Goal: Task Accomplishment & Management: Complete application form

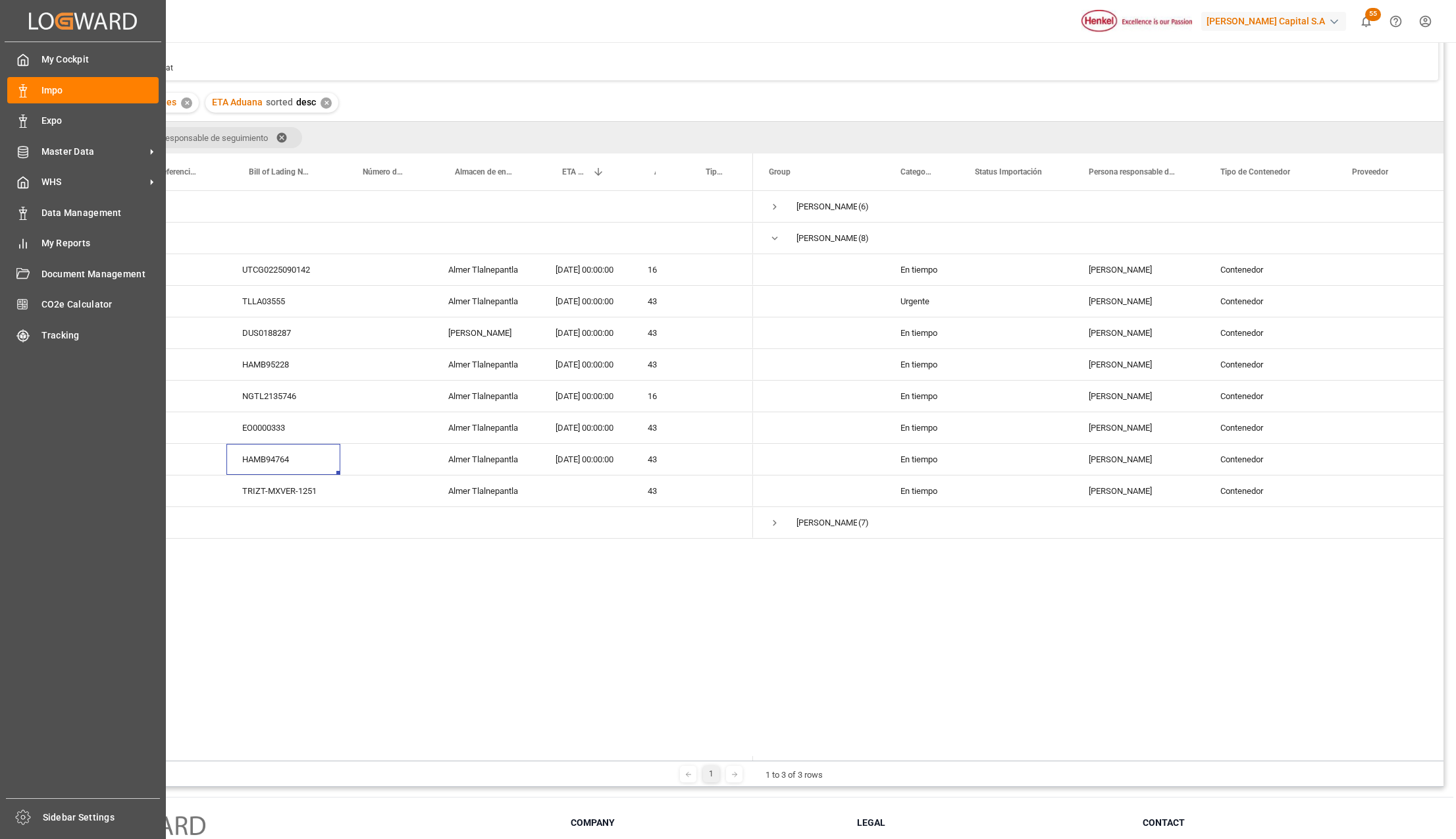
scroll to position [88, 0]
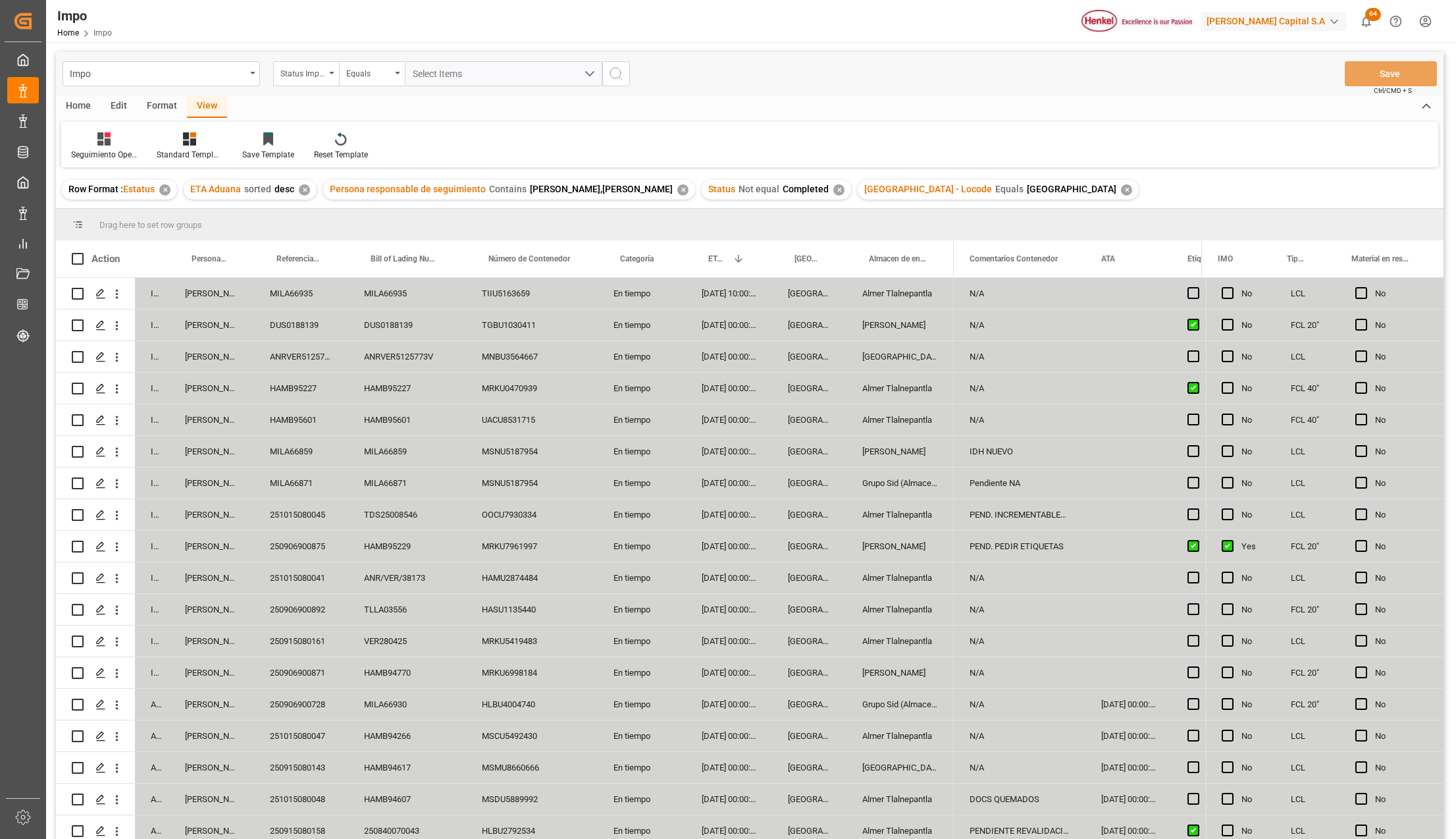
scroll to position [387, 0]
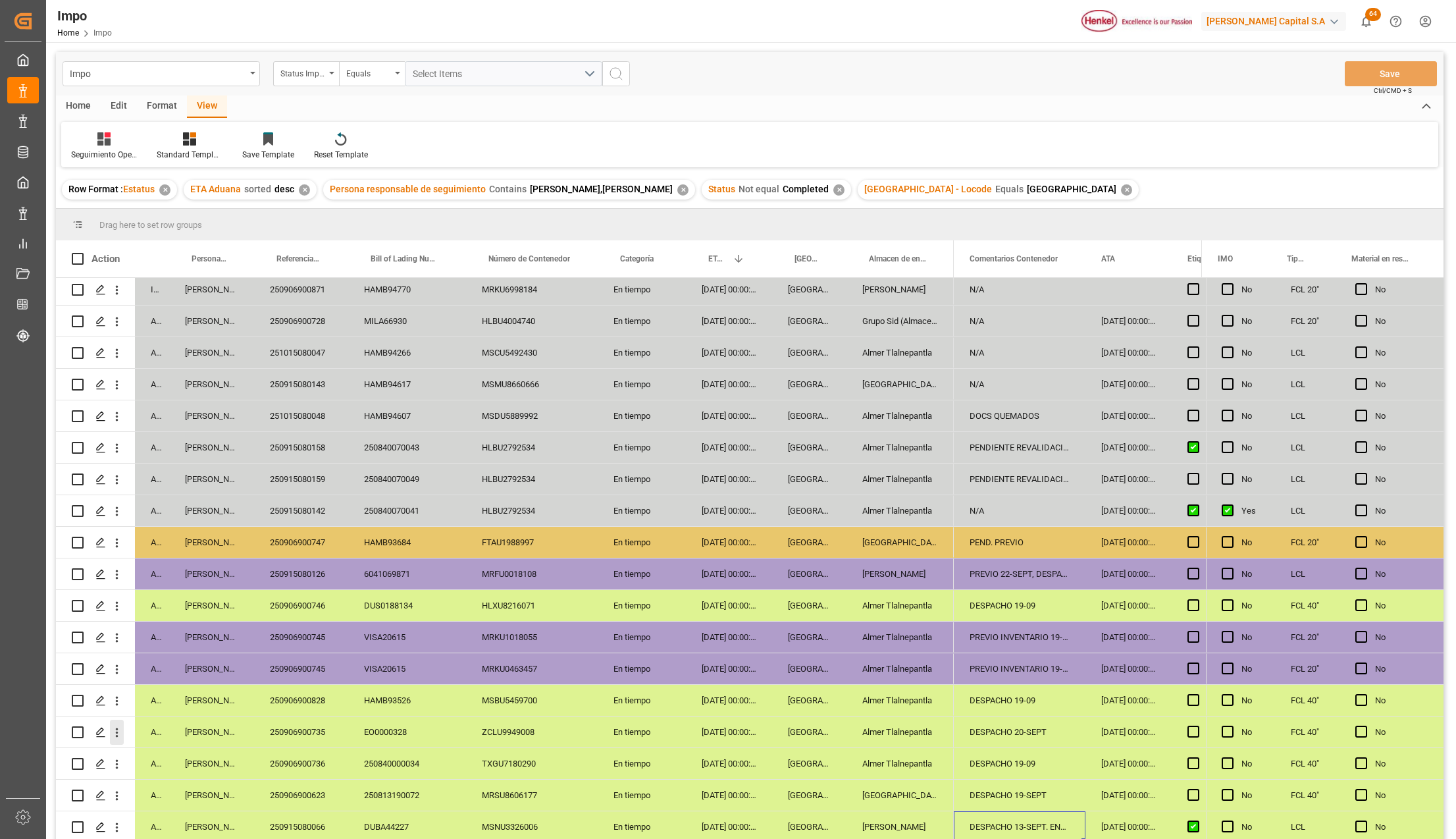
click at [117, 731] on icon "open menu" at bounding box center [116, 733] width 2 height 9
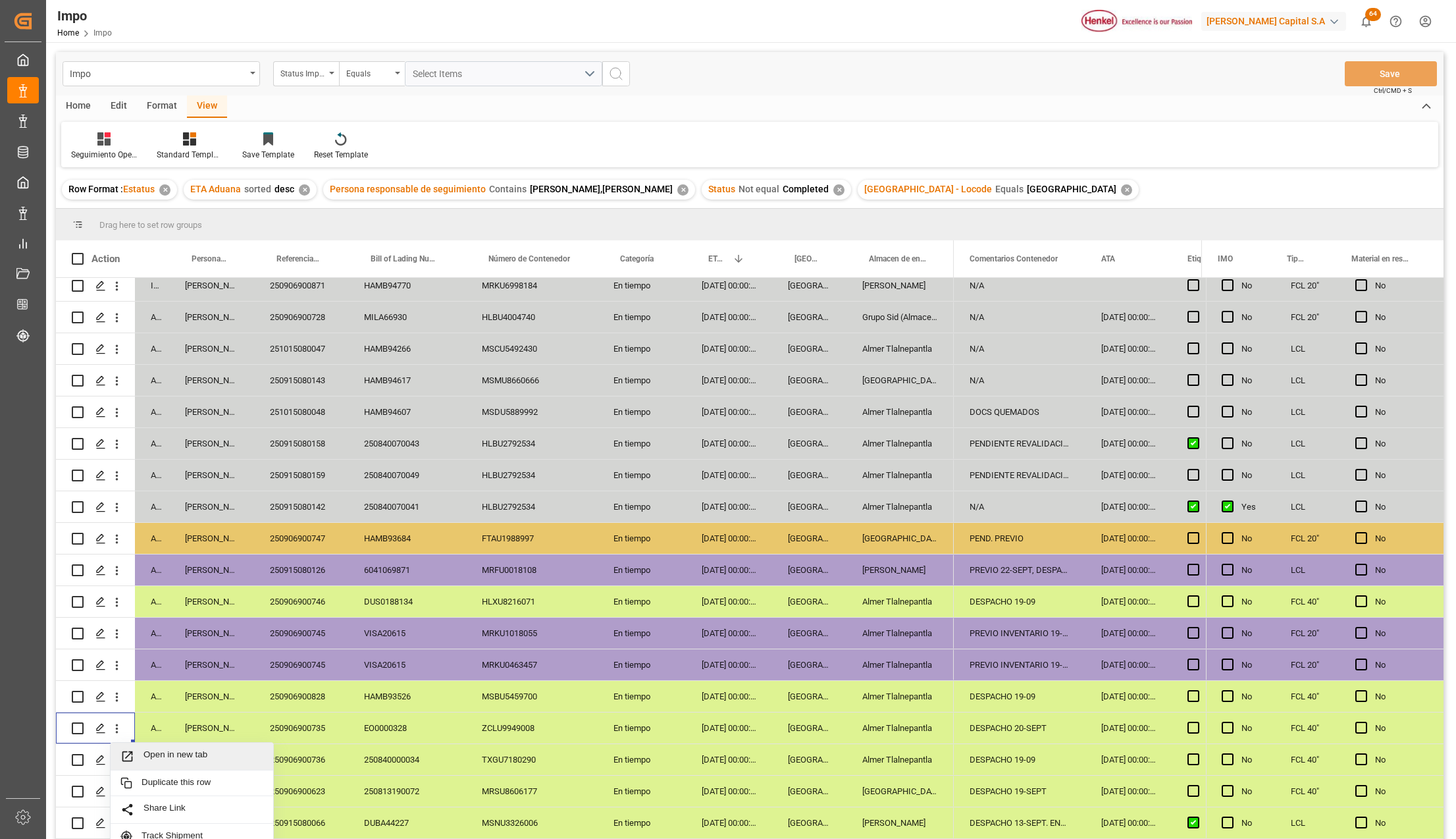
click at [135, 750] on span "Press SPACE to select this row." at bounding box center [131, 756] width 23 height 13
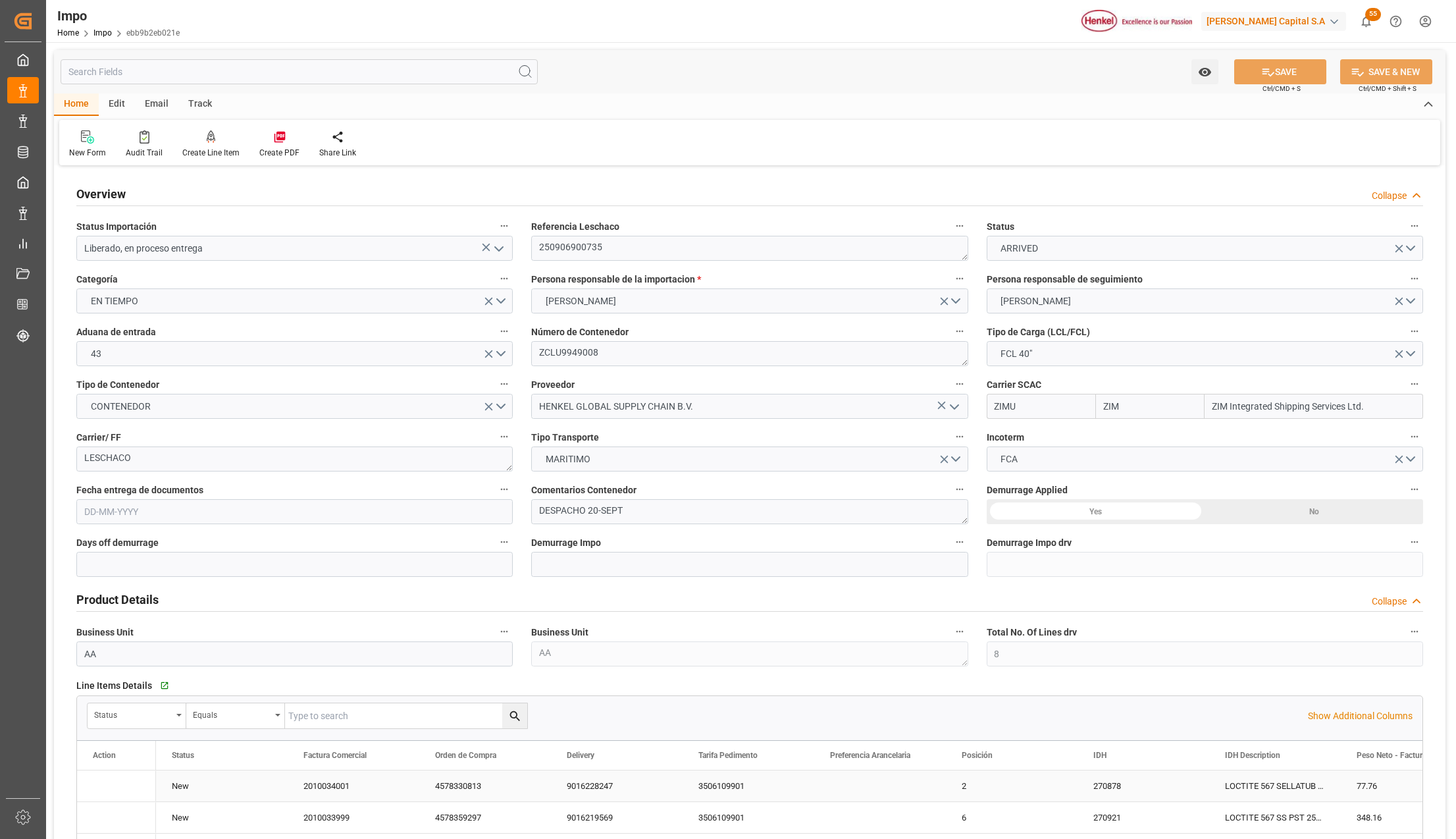
type input "ZIM"
type input "ZIM Integrated Shipping Services Ltd."
type input "8"
type input "7"
type input "04-09-2025"
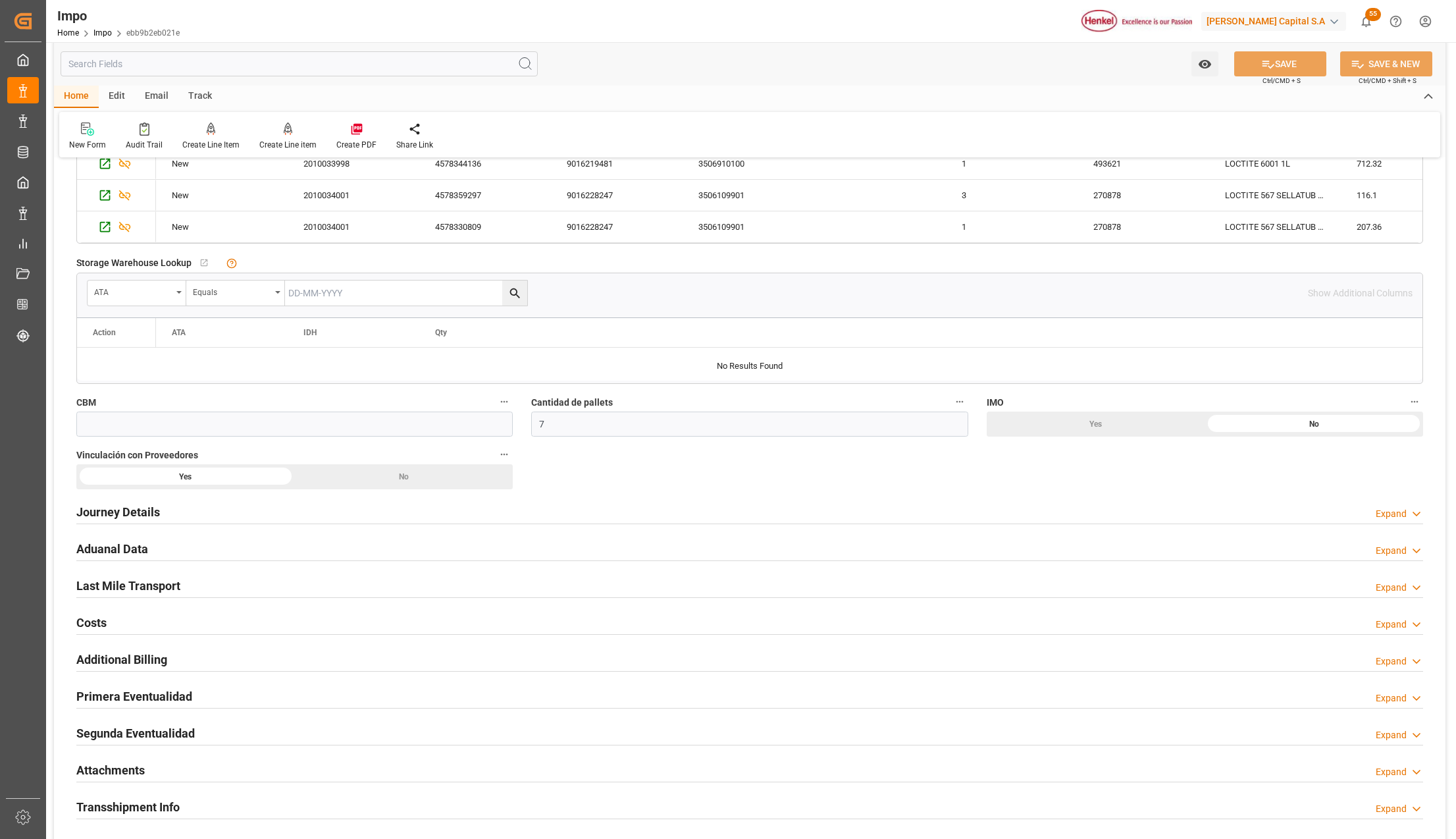
scroll to position [790, 0]
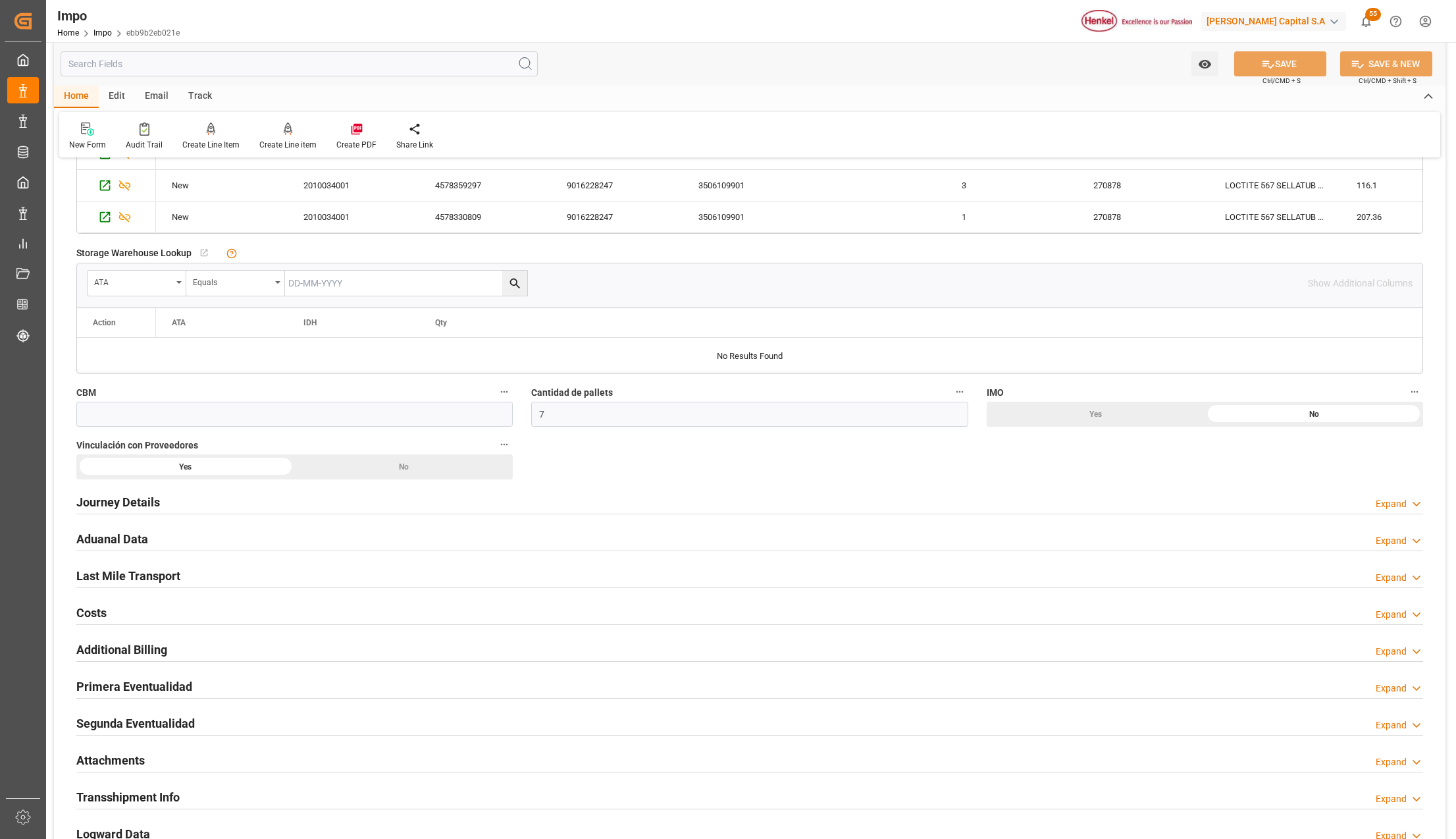
click at [123, 693] on h2 "Primera Eventualidad" at bounding box center [134, 686] width 116 height 17
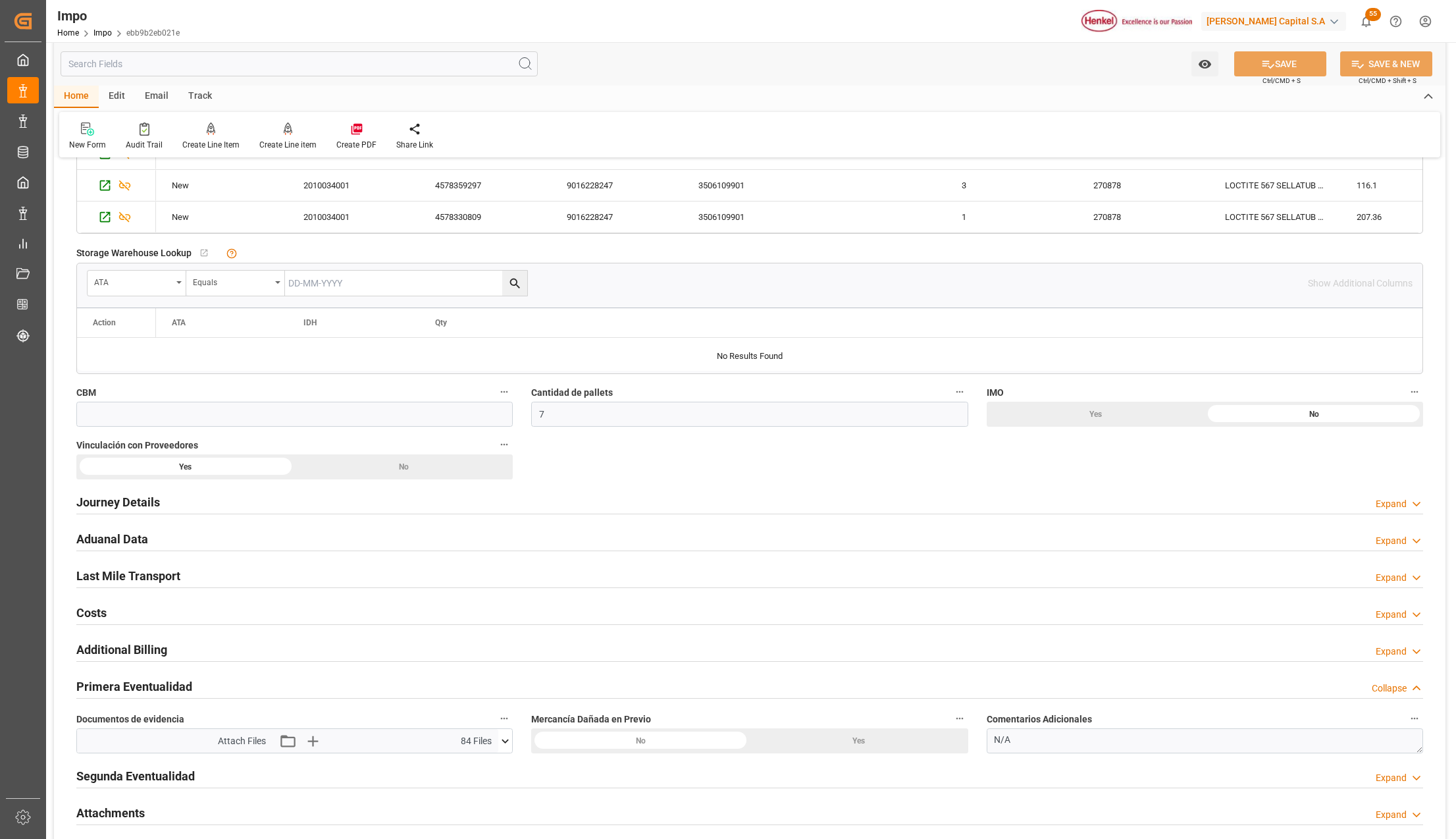
click at [508, 748] on icon at bounding box center [505, 740] width 13 height 13
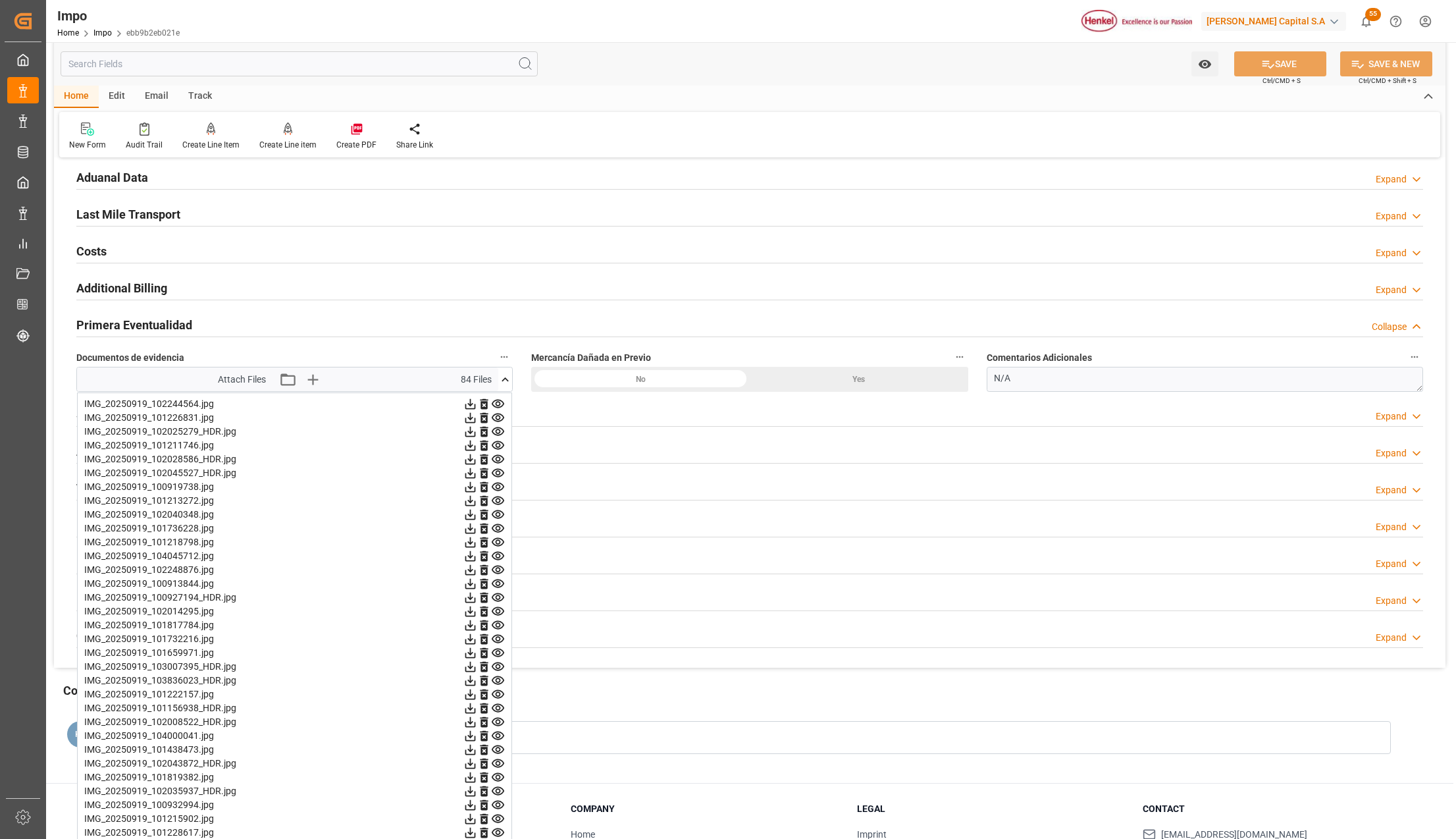
scroll to position [1228, 0]
